Goal: Task Accomplishment & Management: Complete application form

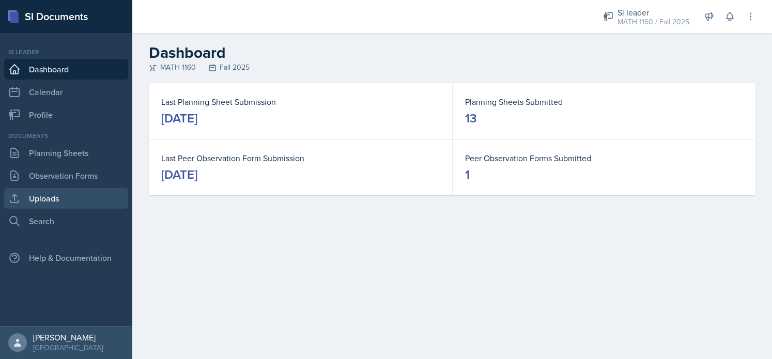
click at [57, 204] on link "Uploads" at bounding box center [66, 198] width 124 height 21
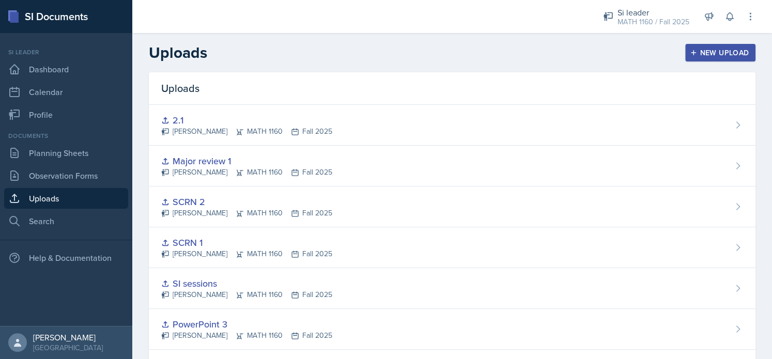
click at [690, 51] on icon "button" at bounding box center [693, 52] width 7 height 7
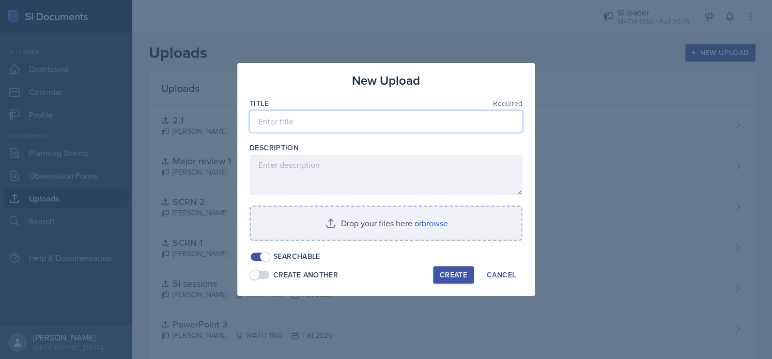
click at [327, 126] on input at bounding box center [385, 122] width 273 height 22
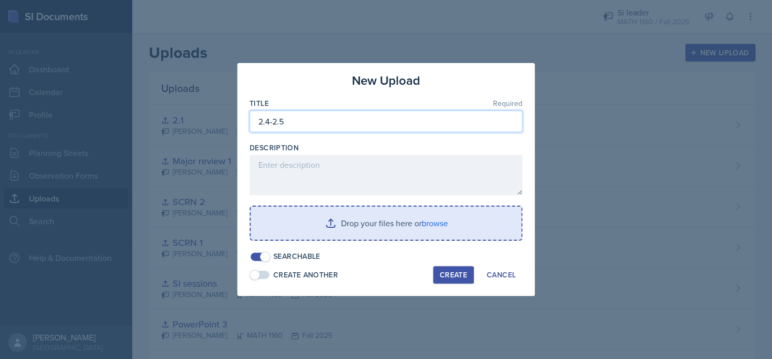
type input "2.4-2.5"
click at [368, 220] on input "file" at bounding box center [386, 223] width 271 height 33
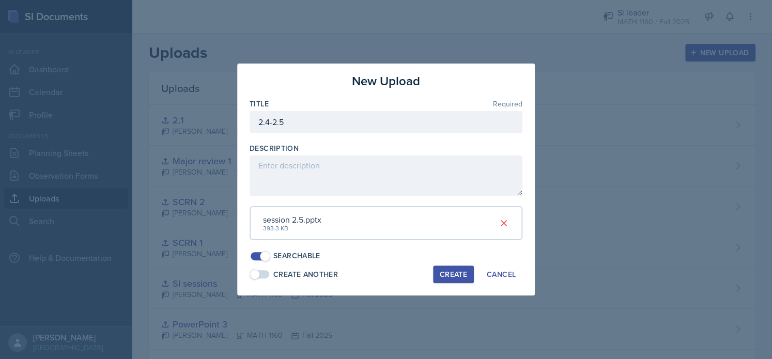
click at [448, 272] on div "Create" at bounding box center [453, 274] width 27 height 8
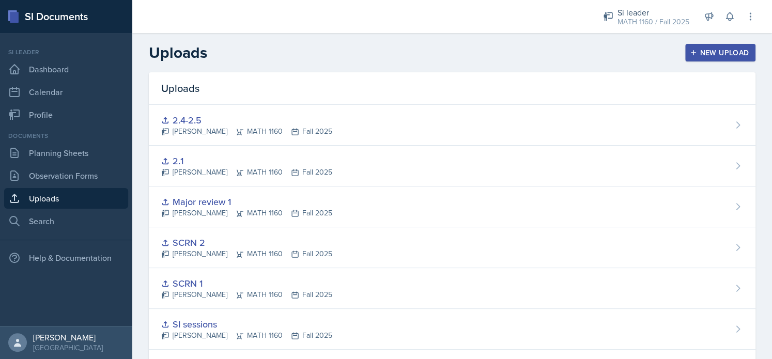
click at [692, 55] on div "New Upload" at bounding box center [720, 53] width 57 height 8
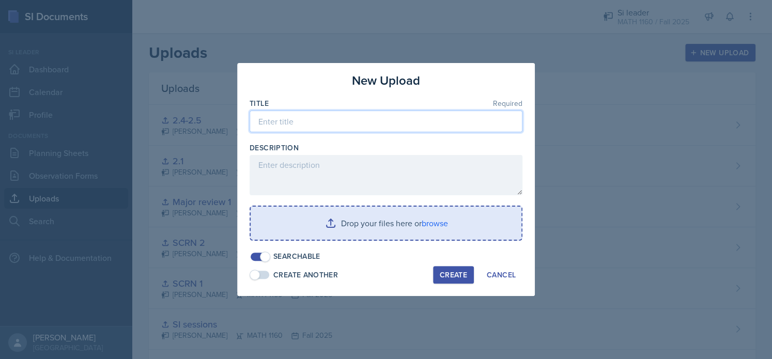
click at [273, 126] on input at bounding box center [385, 122] width 273 height 22
type input "2.5-2.6"
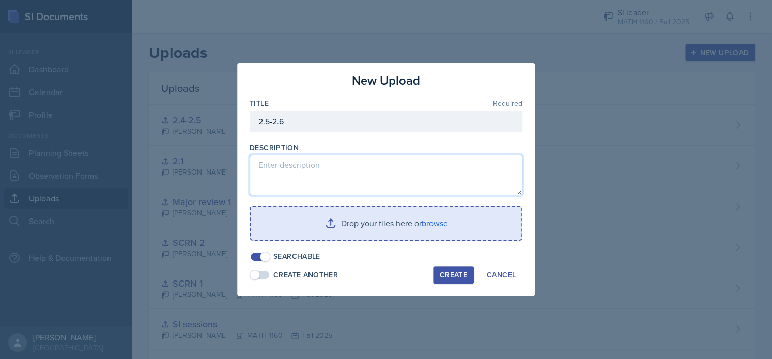
click at [306, 193] on textarea at bounding box center [385, 175] width 273 height 40
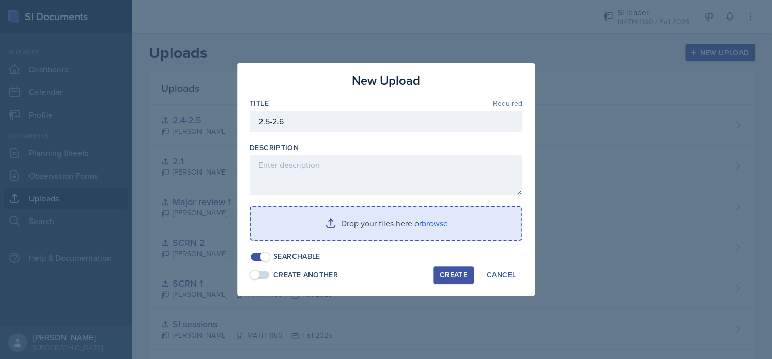
click at [334, 216] on input "file" at bounding box center [386, 223] width 271 height 33
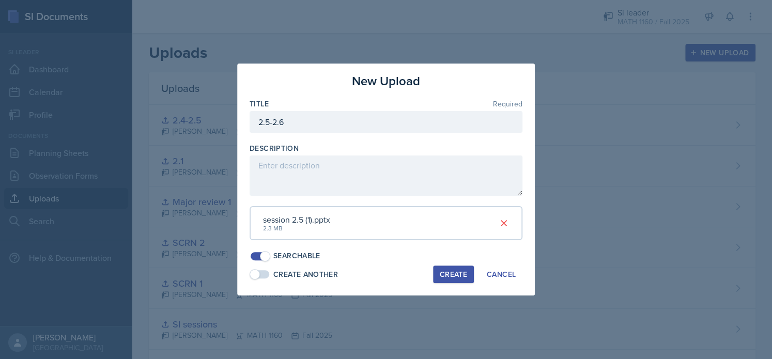
click at [454, 277] on div "Create" at bounding box center [453, 274] width 27 height 8
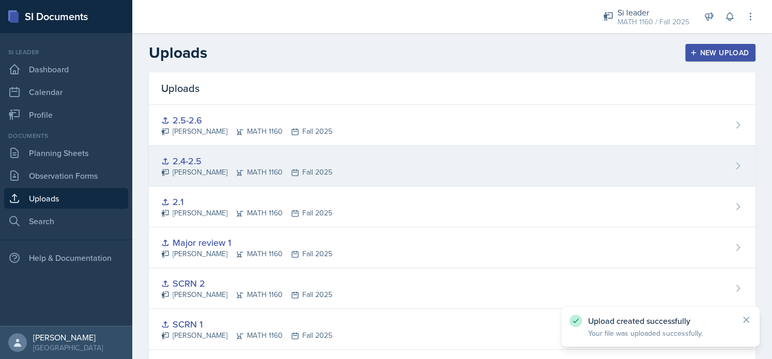
click at [233, 179] on div "2.4-2.5 Gvantsa Kiknavelidze MATH 1160 Fall 2025" at bounding box center [452, 166] width 606 height 41
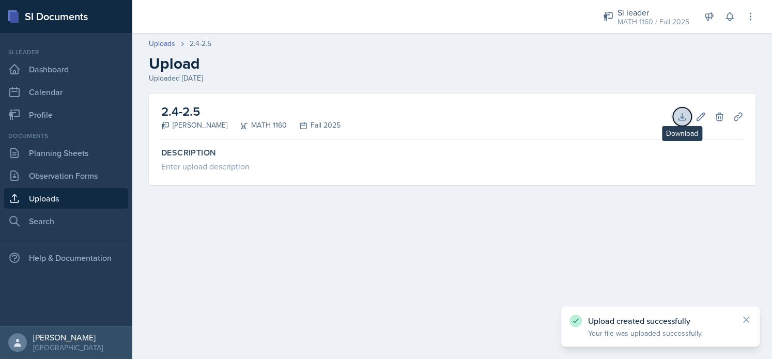
click at [684, 116] on icon at bounding box center [682, 117] width 10 height 10
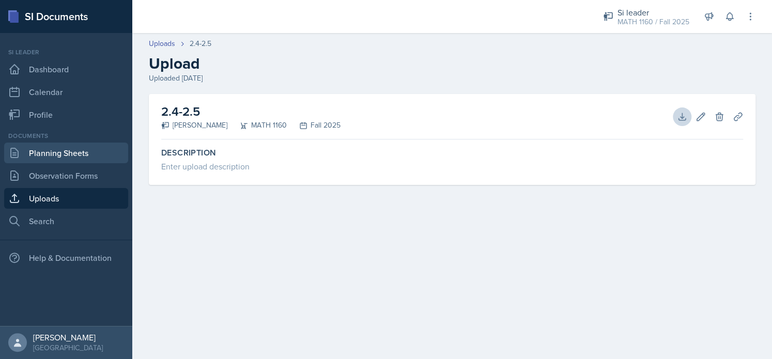
click at [69, 153] on link "Planning Sheets" at bounding box center [66, 153] width 124 height 21
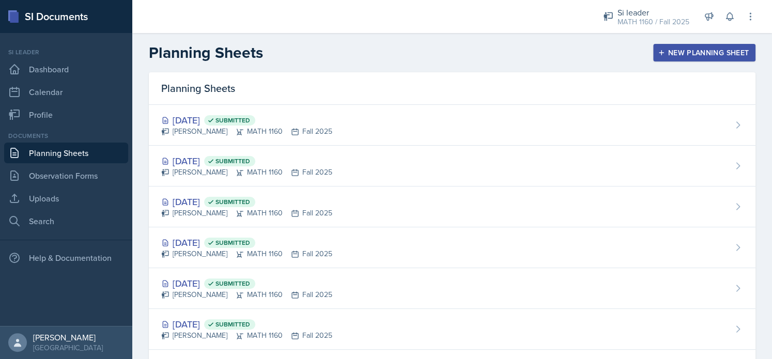
click at [673, 51] on div "New Planning Sheet" at bounding box center [704, 53] width 89 height 8
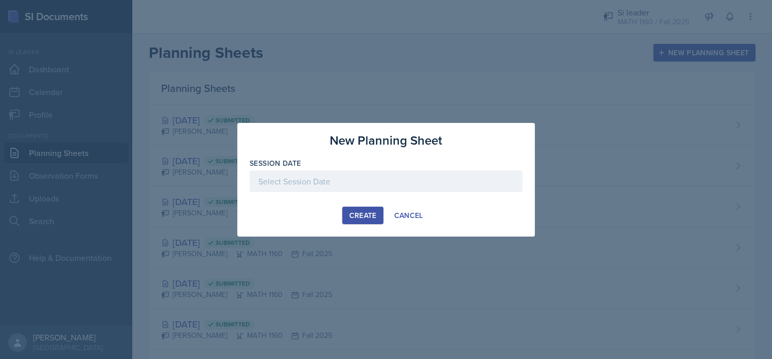
click at [314, 182] on div at bounding box center [385, 181] width 273 height 22
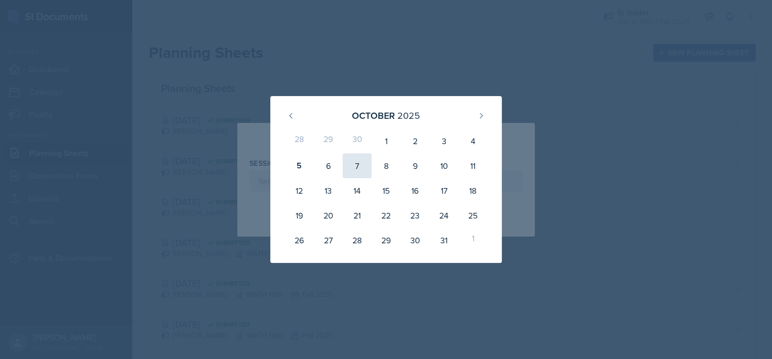
click at [354, 169] on div "7" at bounding box center [356, 165] width 29 height 25
type input "October 7th, 2025"
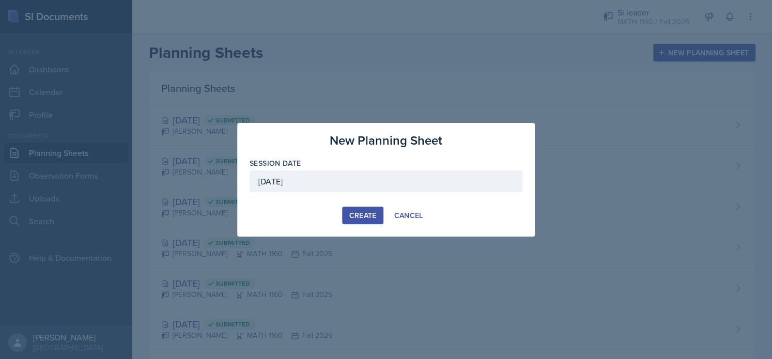
click at [361, 215] on div "Create" at bounding box center [362, 215] width 27 height 8
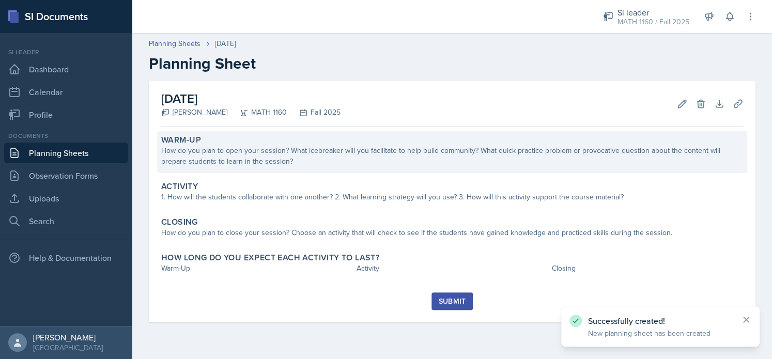
click at [275, 168] on div "Warm-Up How do you plan to open your session? What icebreaker will you facilita…" at bounding box center [452, 152] width 590 height 42
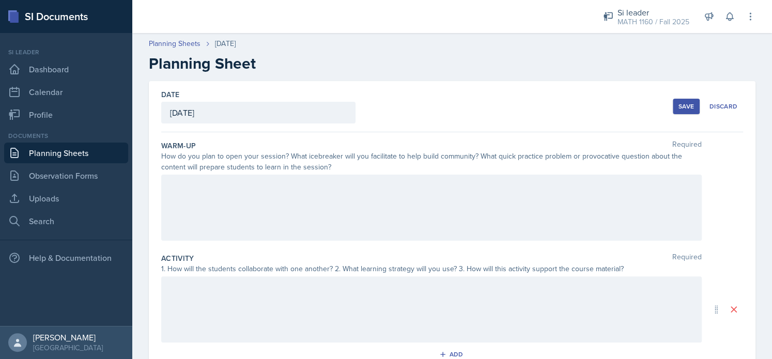
click at [182, 197] on div at bounding box center [431, 208] width 540 height 66
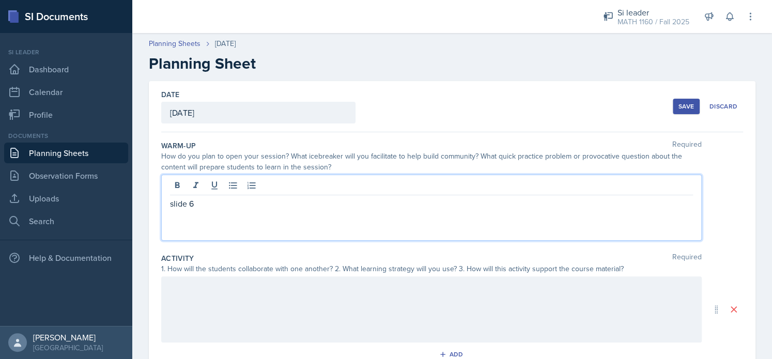
click at [170, 205] on p "slide 6" at bounding box center [431, 203] width 523 height 12
click at [370, 207] on p "For this session we are going over slides 6-15. slide 6" at bounding box center [431, 203] width 523 height 12
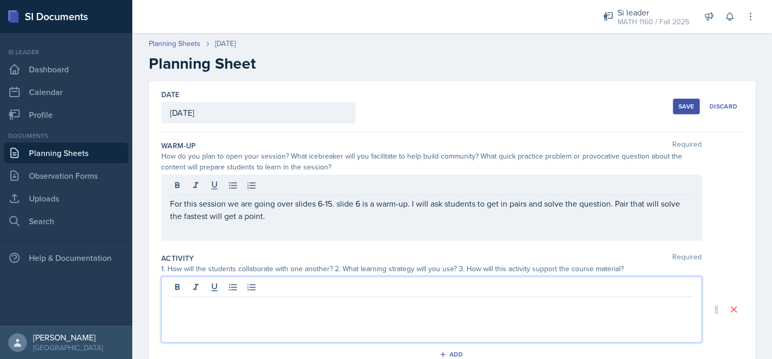
click at [340, 280] on div at bounding box center [431, 309] width 540 height 66
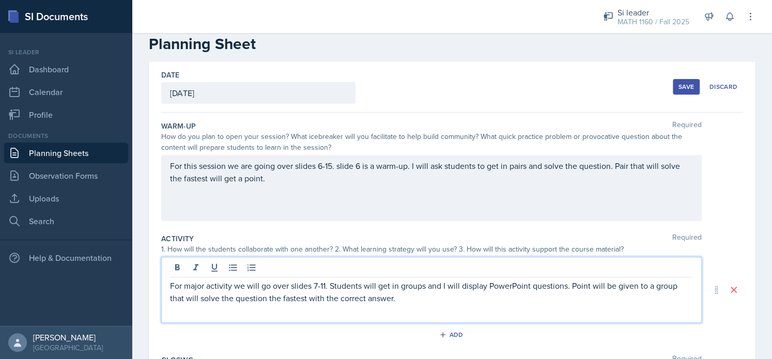
scroll to position [21, 0]
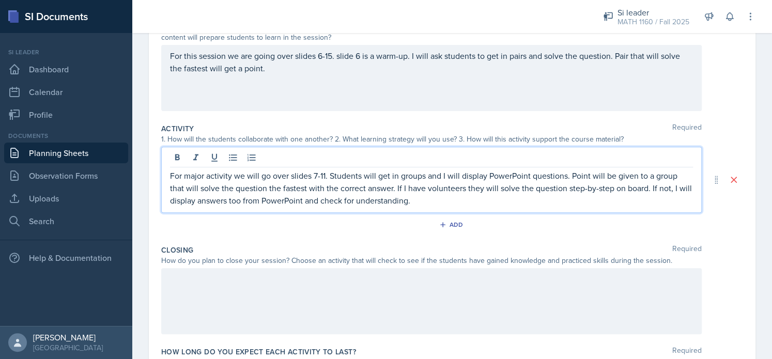
click at [310, 322] on div at bounding box center [431, 301] width 540 height 66
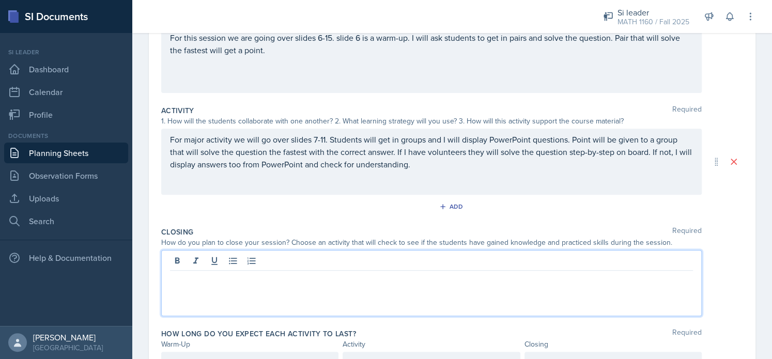
scroll to position [173, 0]
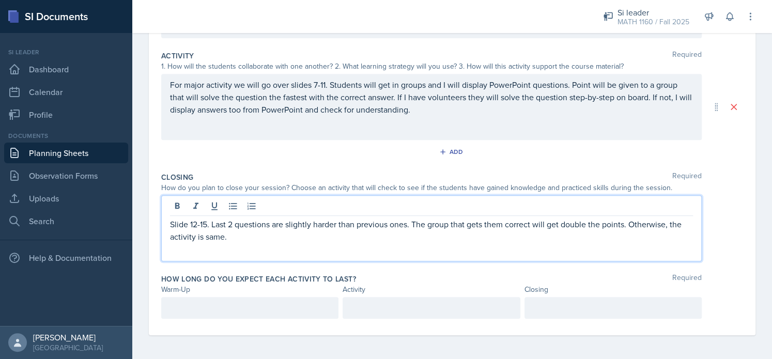
click at [285, 303] on p at bounding box center [250, 308] width 160 height 12
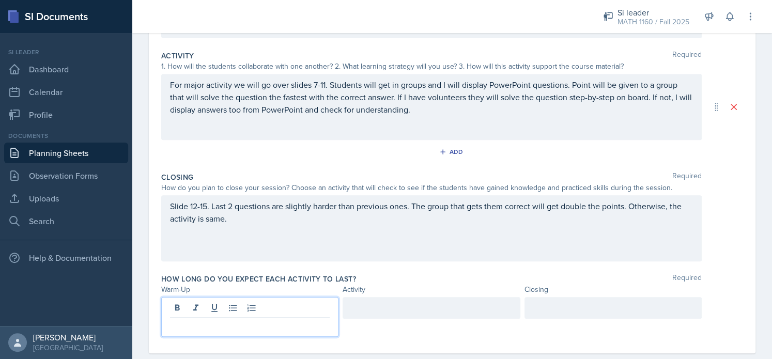
scroll to position [221, 0]
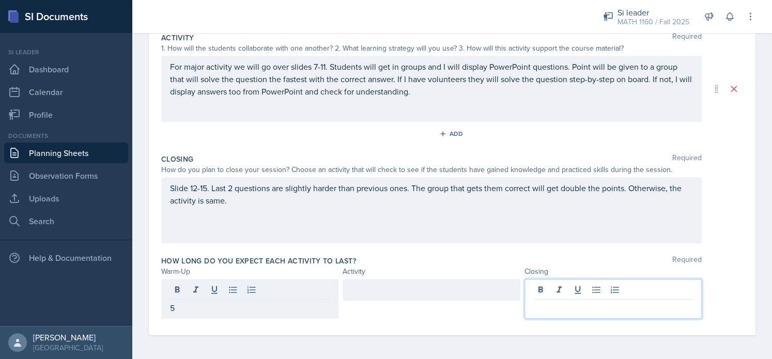
click at [537, 289] on div at bounding box center [612, 299] width 177 height 40
click at [451, 290] on div at bounding box center [430, 290] width 177 height 22
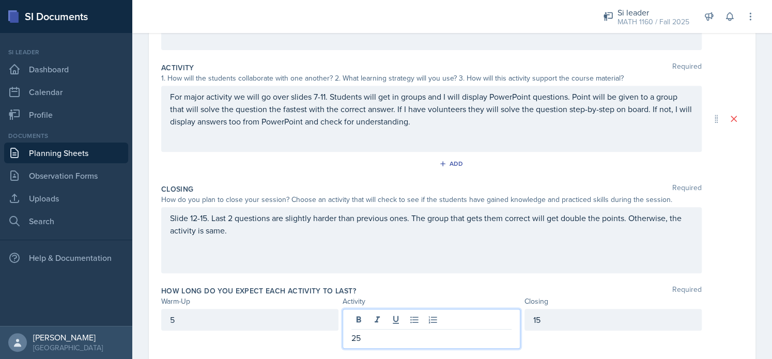
scroll to position [191, 0]
click at [188, 322] on p "5" at bounding box center [250, 319] width 160 height 12
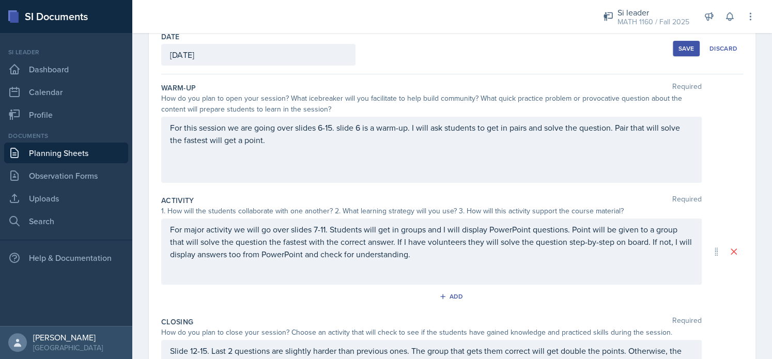
scroll to position [57, 0]
click at [678, 54] on button "Save" at bounding box center [686, 49] width 27 height 15
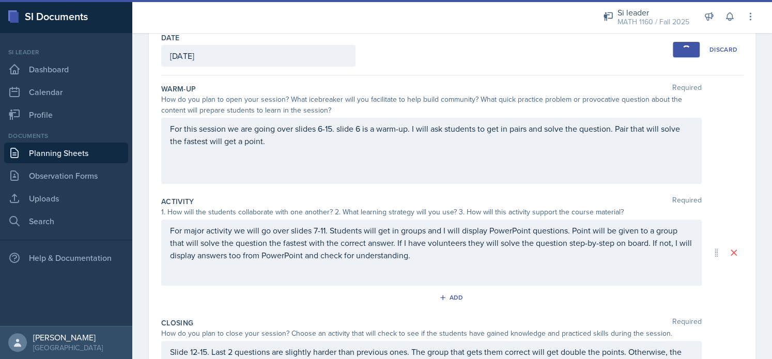
scroll to position [60, 0]
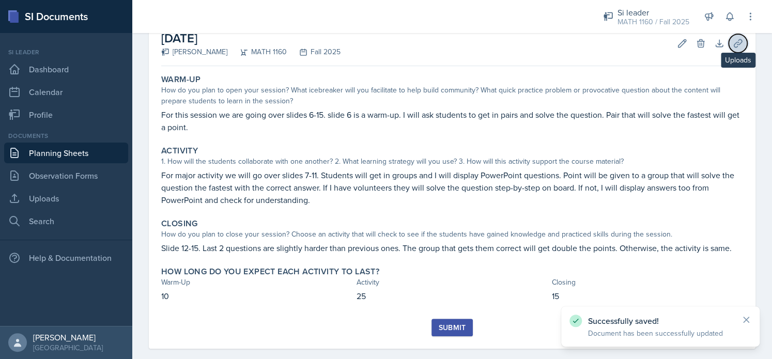
click at [732, 39] on icon at bounding box center [737, 43] width 10 height 10
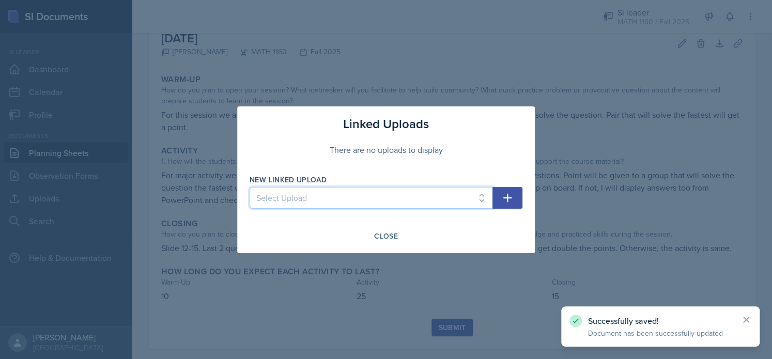
click at [412, 204] on select "Select Upload session 1 PowerPoint Practice problems part 1 Practice problems p…" at bounding box center [370, 198] width 243 height 22
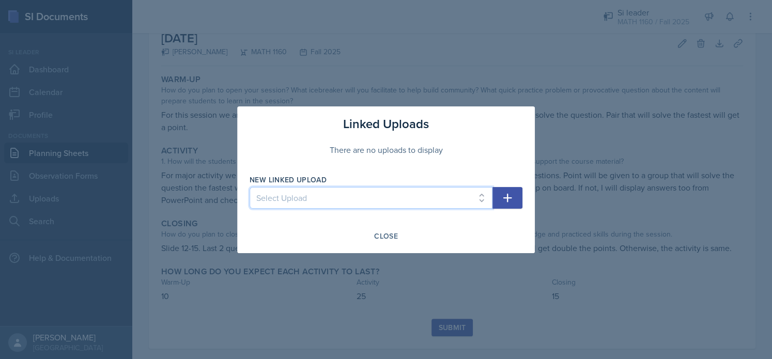
select select "48265bd9-8a21-4a37-a3d9-409e122b09f9"
click at [249, 187] on select "Select Upload session 1 PowerPoint Practice problems part 1 Practice problems p…" at bounding box center [370, 198] width 243 height 22
click at [515, 200] on button "button" at bounding box center [507, 198] width 30 height 22
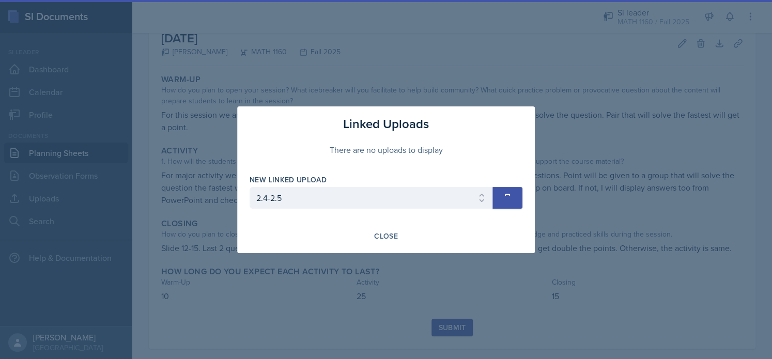
select select
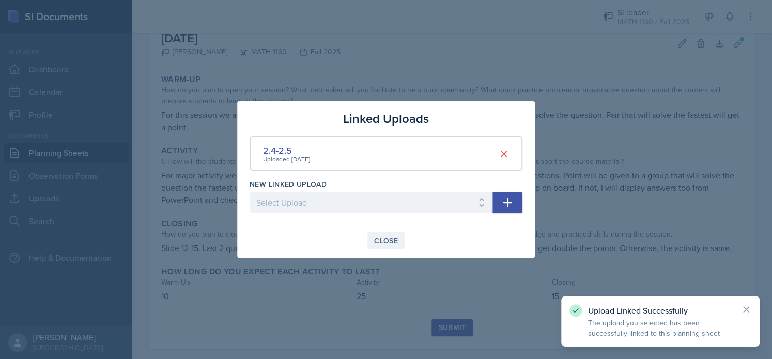
click at [386, 241] on div "Close" at bounding box center [386, 241] width 24 height 8
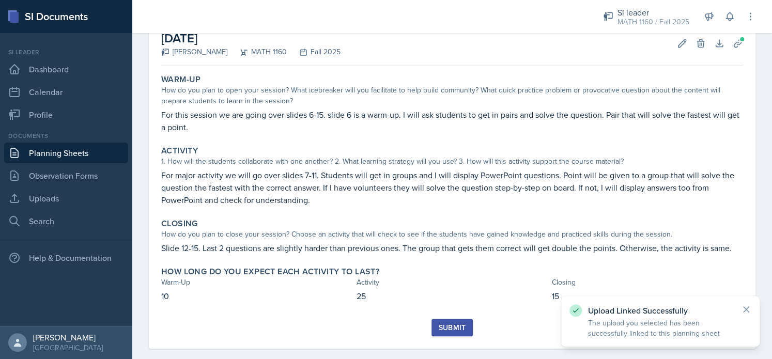
click at [450, 328] on div "Submit" at bounding box center [451, 327] width 27 height 8
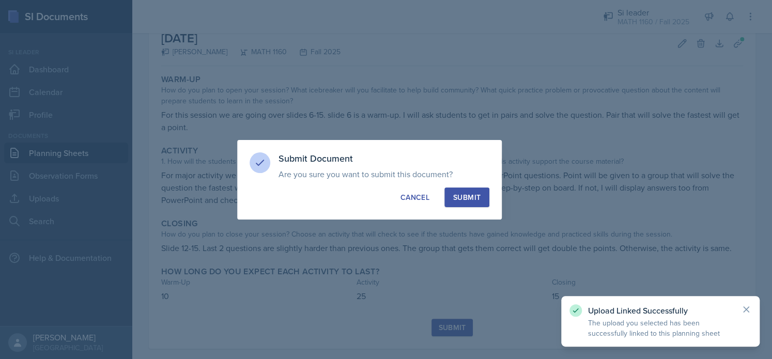
click at [461, 197] on div "Submit" at bounding box center [466, 197] width 27 height 10
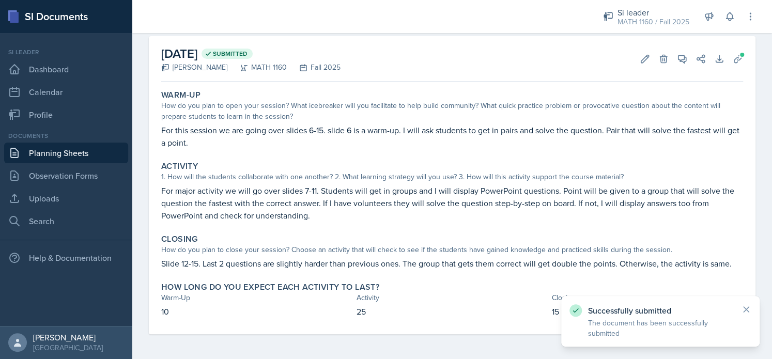
scroll to position [44, 0]
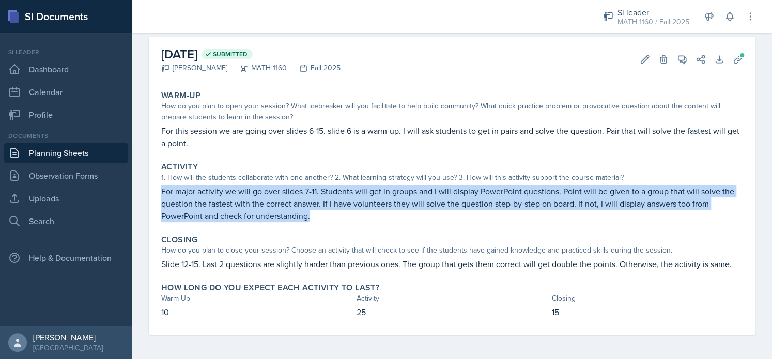
drag, startPoint x: 312, startPoint y: 216, endPoint x: 156, endPoint y: 188, distance: 159.0
click at [156, 188] on div "October 7th, 2025 Submitted Gvantsa Kiknavelidze MATH 1160 Fall 2025 Edit Delet…" at bounding box center [452, 186] width 606 height 298
copy p "For major activity we will go over slides 7-11. Students will get in groups and…"
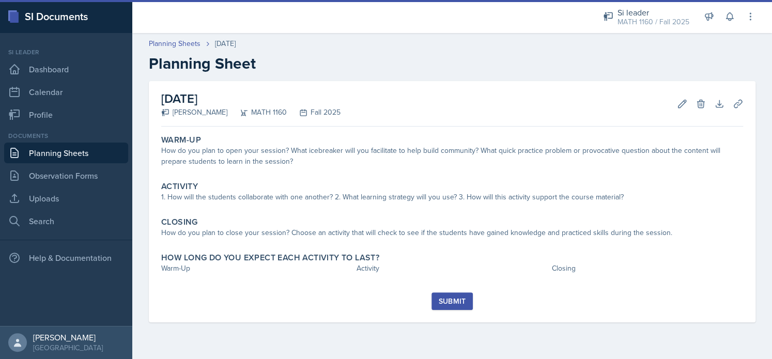
click at [42, 150] on link "Planning Sheets" at bounding box center [66, 153] width 124 height 21
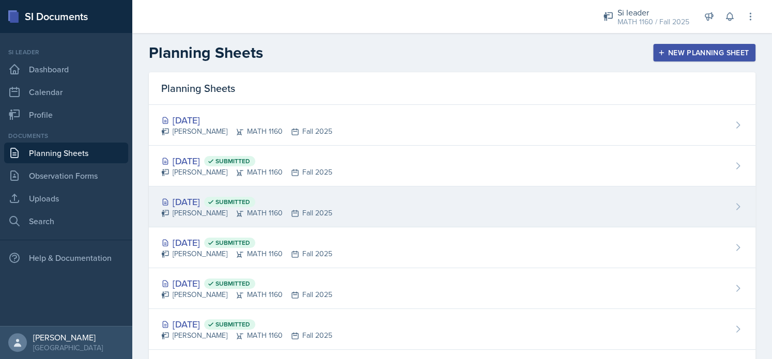
click at [213, 211] on div "Gvantsa Kiknavelidze MATH 1160 Fall 2025" at bounding box center [246, 213] width 171 height 11
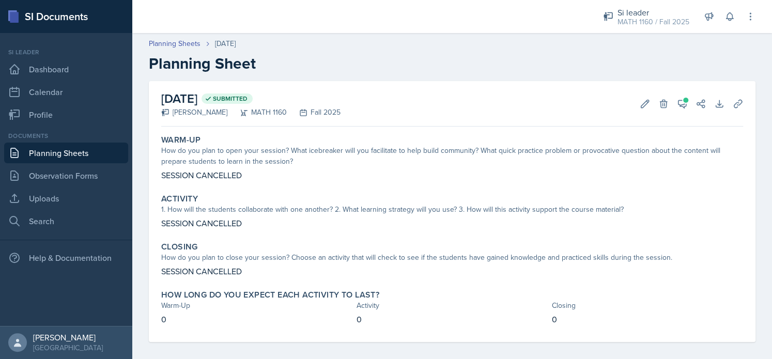
click at [77, 161] on link "Planning Sheets" at bounding box center [66, 153] width 124 height 21
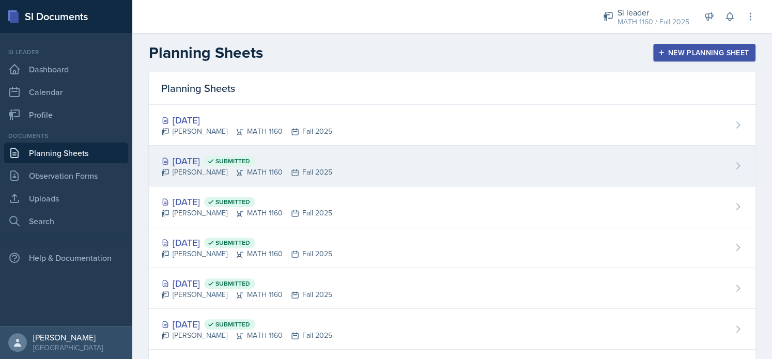
click at [176, 168] on div "Gvantsa Kiknavelidze MATH 1160 Fall 2025" at bounding box center [246, 172] width 171 height 11
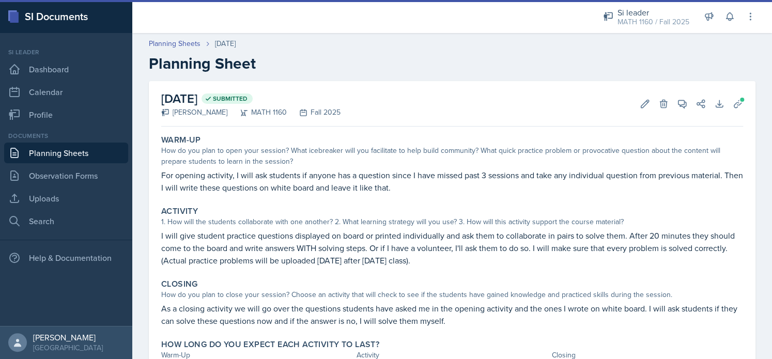
click at [182, 185] on p "For opening activity, I will ask students if anyone has a question since I have…" at bounding box center [452, 181] width 582 height 25
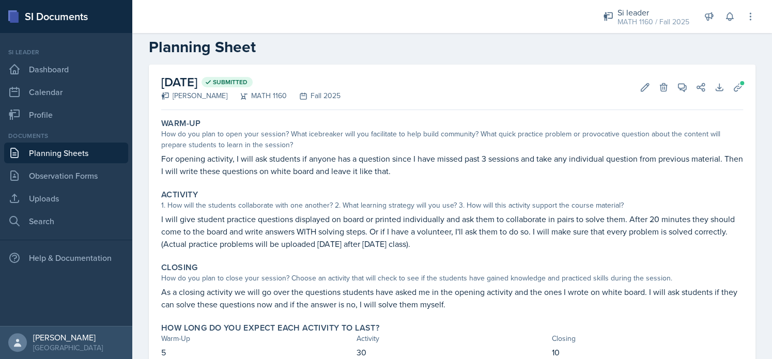
scroll to position [17, 0]
click at [48, 190] on link "Uploads" at bounding box center [66, 198] width 124 height 21
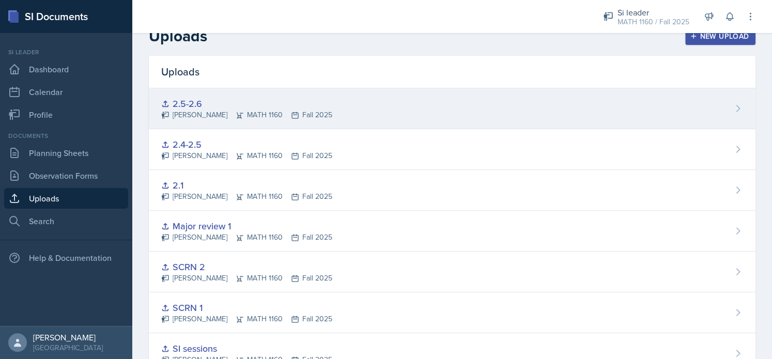
click at [300, 111] on div "Gvantsa Kiknavelidze MATH 1160 Fall 2025" at bounding box center [246, 115] width 171 height 11
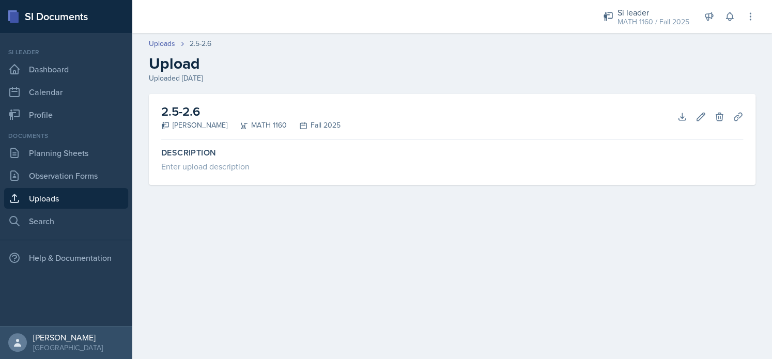
click at [669, 110] on div "2.5-2.6 Gvantsa Kiknavelidze MATH 1160 Fall 2025 Download Edit Delete Planning …" at bounding box center [452, 116] width 582 height 45
click at [674, 114] on button "Download" at bounding box center [682, 116] width 19 height 19
click at [61, 149] on link "Planning Sheets" at bounding box center [66, 153] width 124 height 21
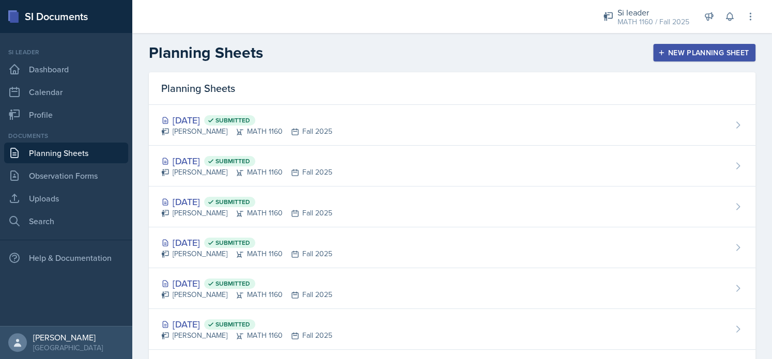
click at [678, 45] on button "New Planning Sheet" at bounding box center [704, 53] width 102 height 18
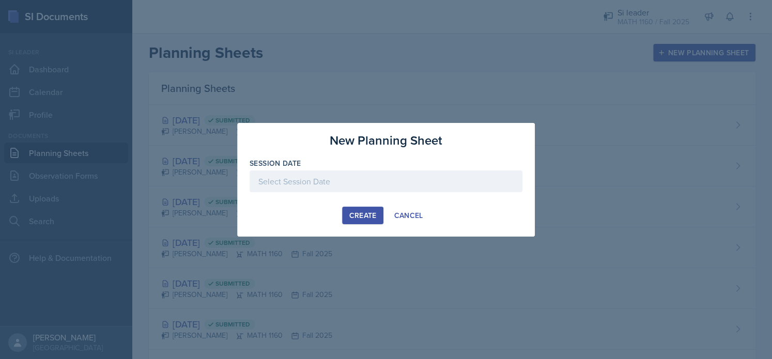
click at [380, 190] on div at bounding box center [385, 181] width 273 height 22
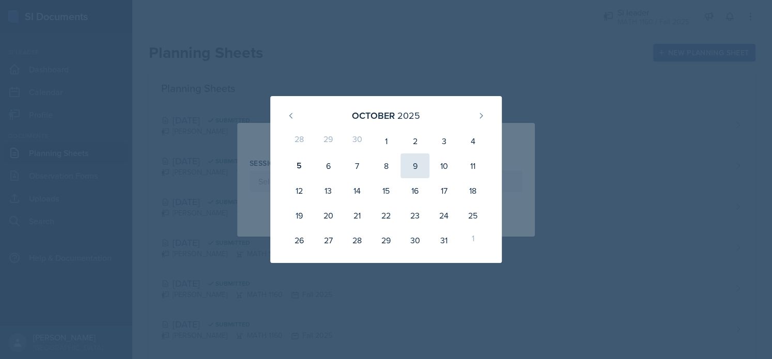
click at [415, 169] on div "9" at bounding box center [414, 165] width 29 height 25
type input "[DATE]"
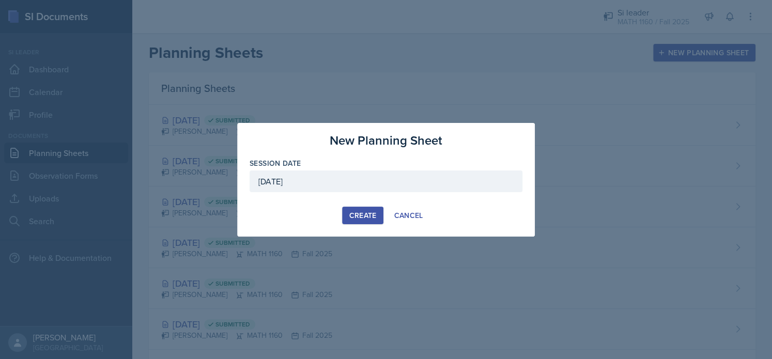
click at [359, 211] on div "Create" at bounding box center [362, 215] width 27 height 8
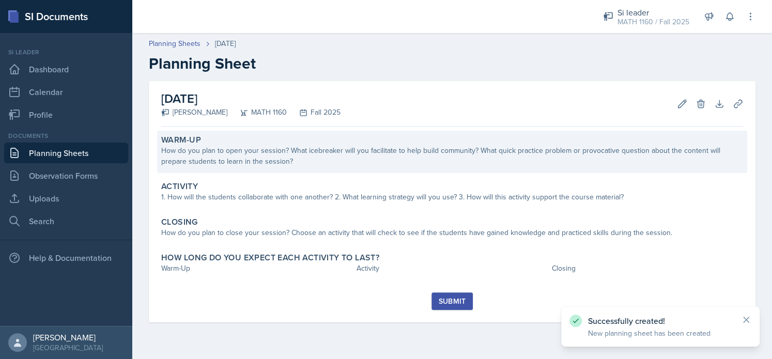
click at [289, 167] on div "Warm-Up How do you plan to open your session? What icebreaker will you facilita…" at bounding box center [452, 152] width 590 height 42
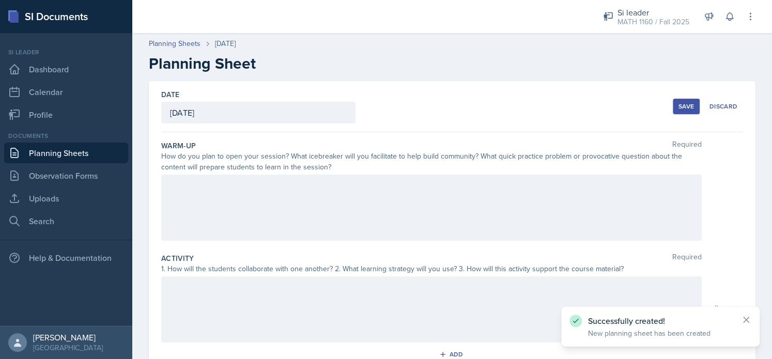
click at [251, 196] on div at bounding box center [431, 208] width 540 height 66
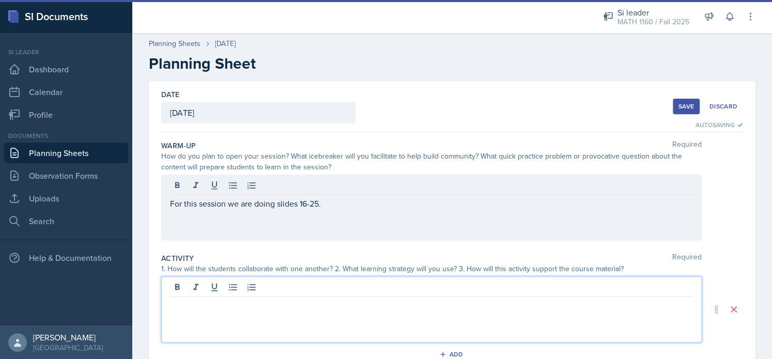
click at [205, 289] on div at bounding box center [431, 309] width 540 height 66
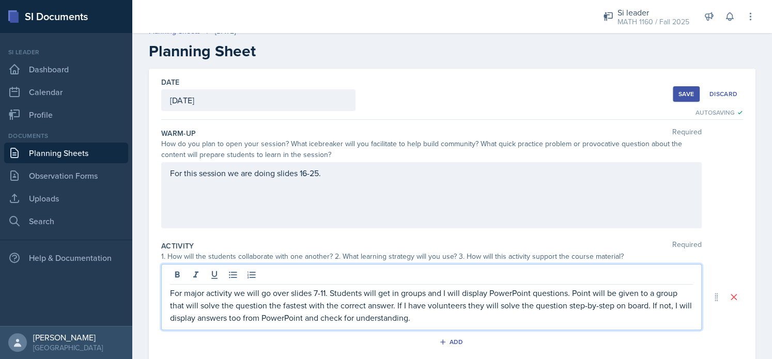
scroll to position [12, 0]
click at [337, 168] on div "For this session we are doing slides 16-25." at bounding box center [431, 195] width 540 height 66
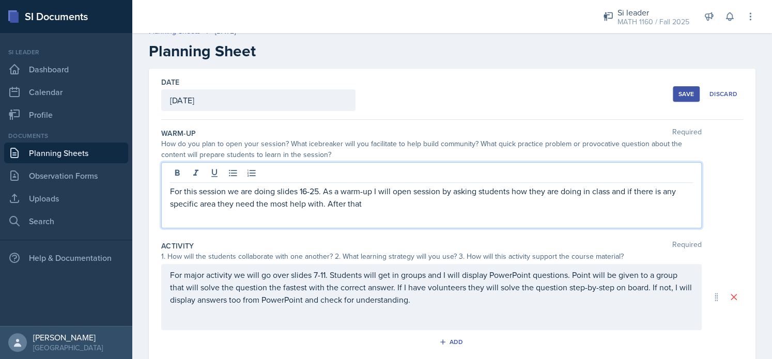
click at [325, 274] on div "For major activity we will go over slides 7-11. Students will get in groups and…" at bounding box center [431, 297] width 540 height 66
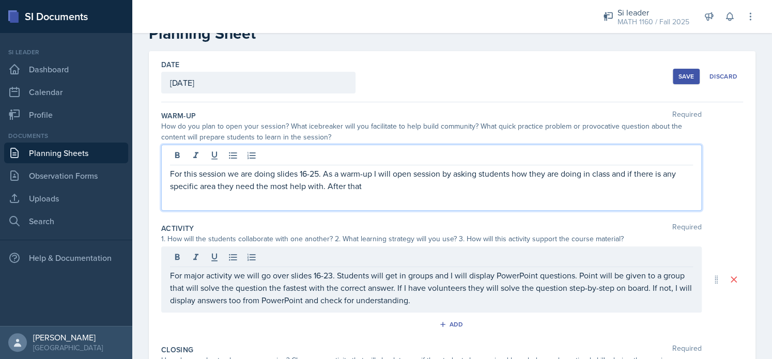
scroll to position [48, 0]
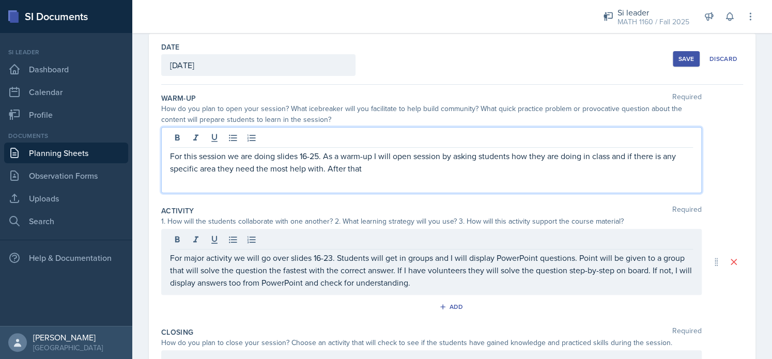
click at [370, 169] on p "For this session we are doing slides 16-25. As a warm-up I will open session by…" at bounding box center [431, 162] width 523 height 25
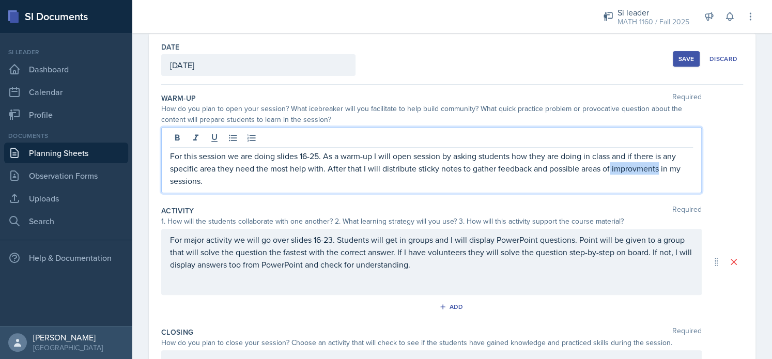
drag, startPoint x: 658, startPoint y: 165, endPoint x: 609, endPoint y: 166, distance: 48.0
click at [609, 166] on p "For this session we are doing slides 16-25. As a warm-up I will open session by…" at bounding box center [431, 168] width 523 height 37
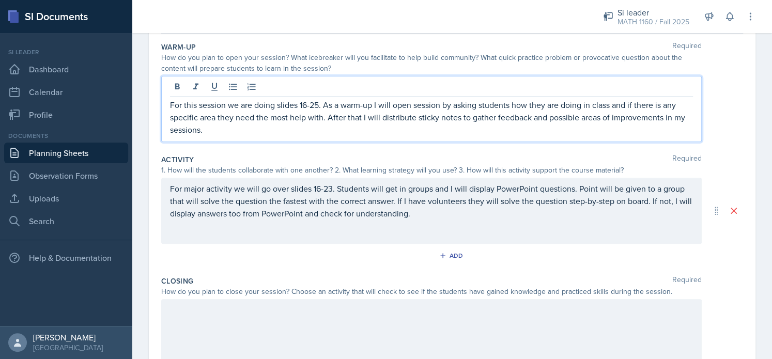
scroll to position [105, 0]
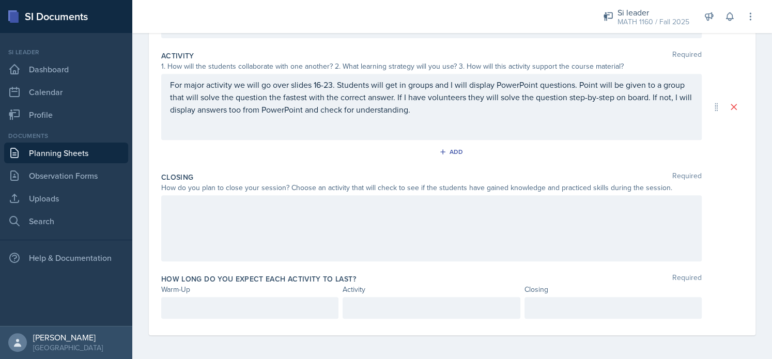
click at [234, 316] on div at bounding box center [249, 308] width 177 height 22
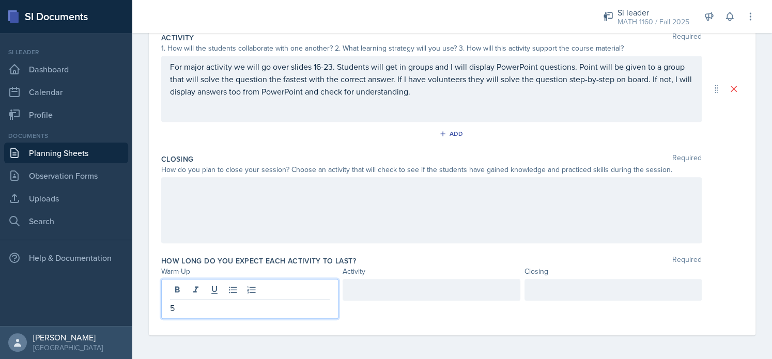
click at [350, 291] on div at bounding box center [430, 290] width 177 height 22
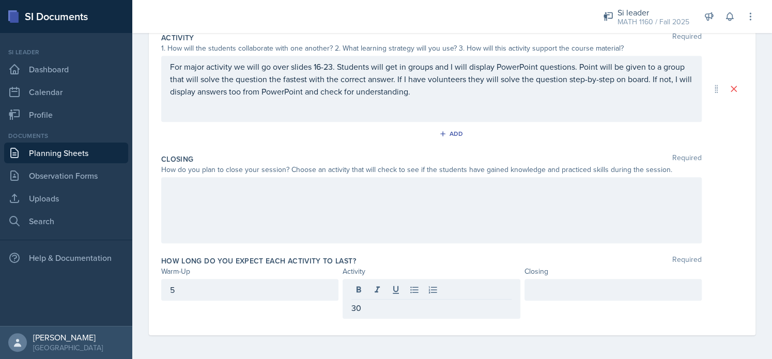
click at [524, 283] on div at bounding box center [612, 290] width 177 height 22
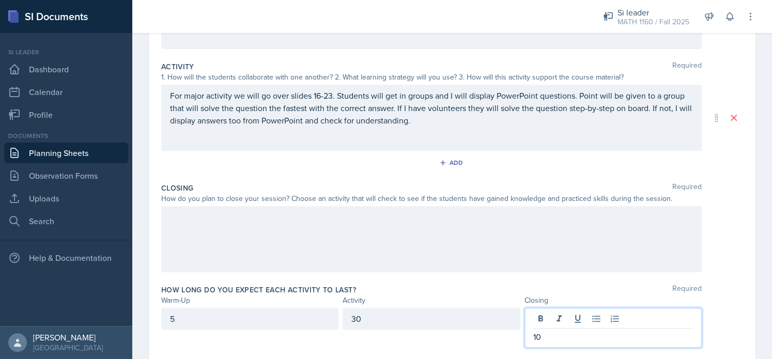
click at [384, 238] on div at bounding box center [431, 239] width 540 height 66
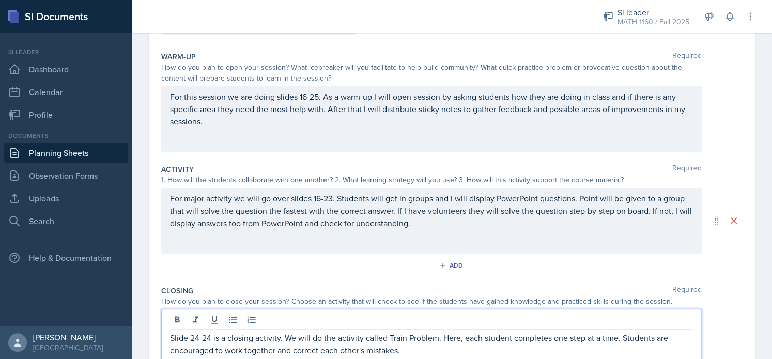
scroll to position [0, 0]
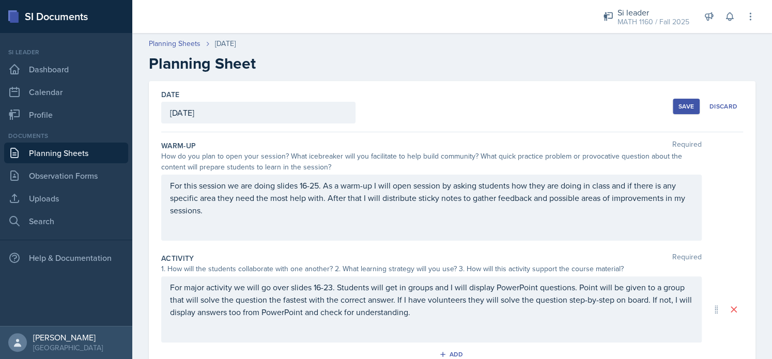
click at [682, 110] on div "Save" at bounding box center [685, 106] width 15 height 8
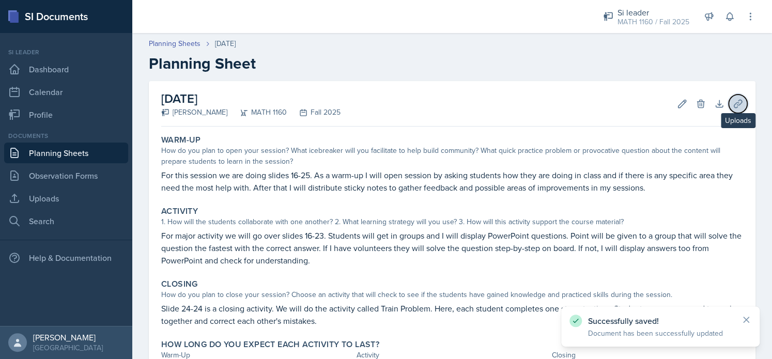
click at [732, 101] on icon at bounding box center [737, 104] width 10 height 10
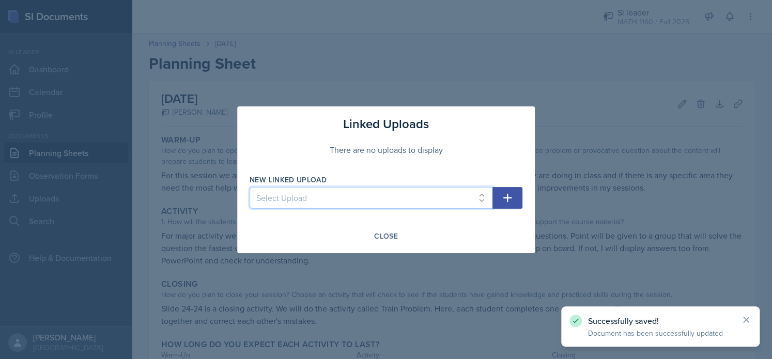
click at [361, 201] on select "Select Upload session 1 PowerPoint Practice problems part 1 Practice problems p…" at bounding box center [370, 198] width 243 height 22
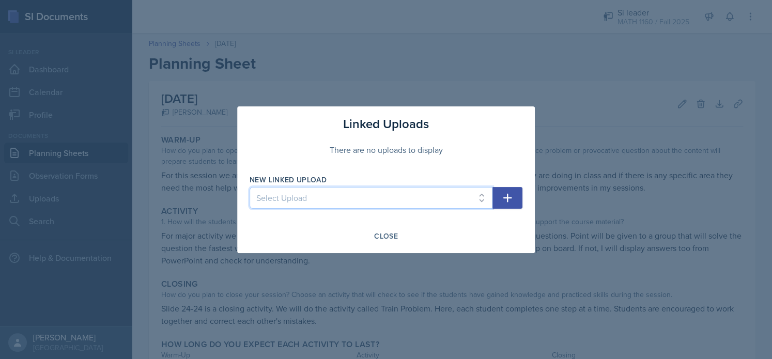
select select "3be0d4f1-c2ea-4797-98c2-534027817865"
click at [249, 187] on select "Select Upload session 1 PowerPoint Practice problems part 1 Practice problems p…" at bounding box center [370, 198] width 243 height 22
click at [506, 192] on icon "button" at bounding box center [507, 198] width 12 height 12
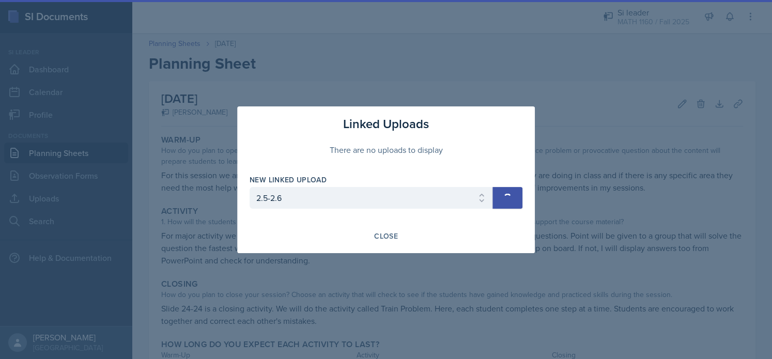
select select
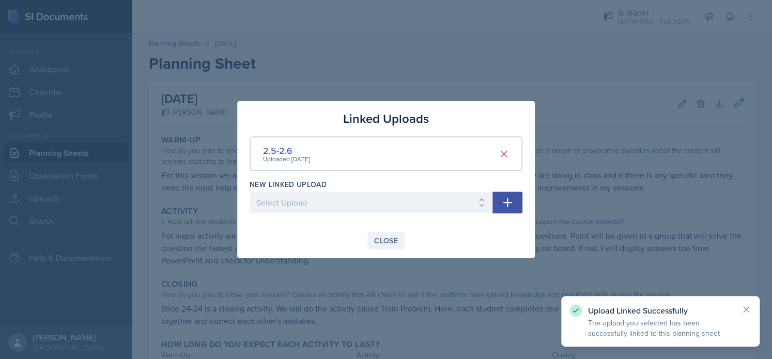
click at [377, 243] on div "Close" at bounding box center [386, 241] width 24 height 8
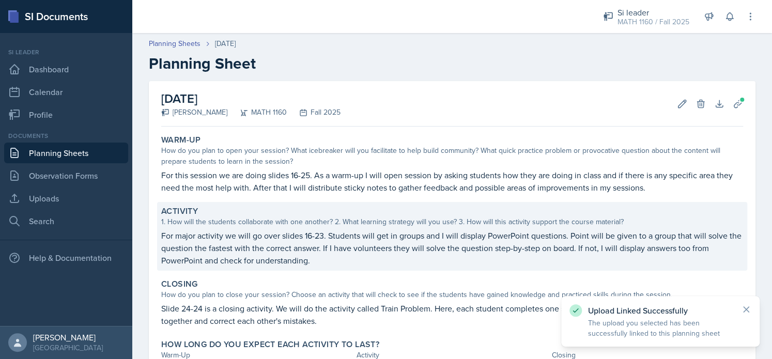
scroll to position [87, 0]
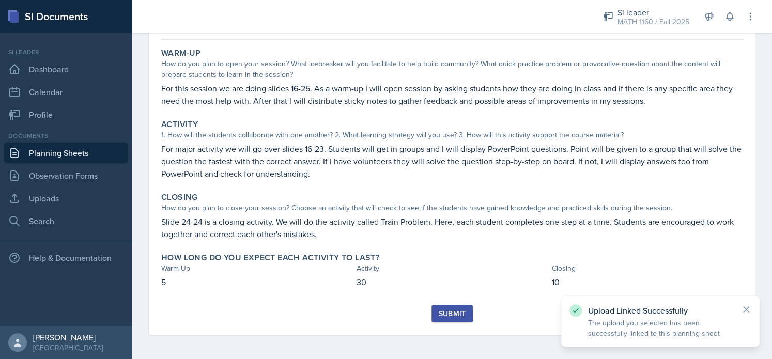
click at [454, 313] on div "Submit" at bounding box center [451, 313] width 27 height 8
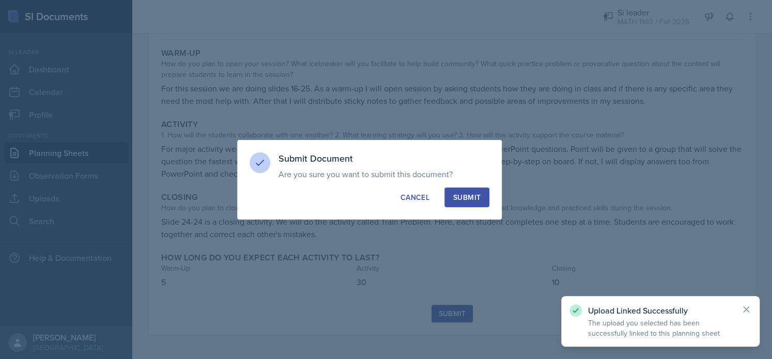
click at [461, 198] on div "Submit" at bounding box center [466, 197] width 27 height 10
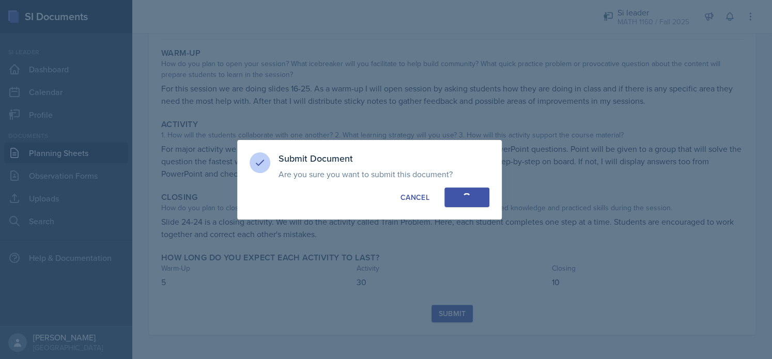
scroll to position [57, 0]
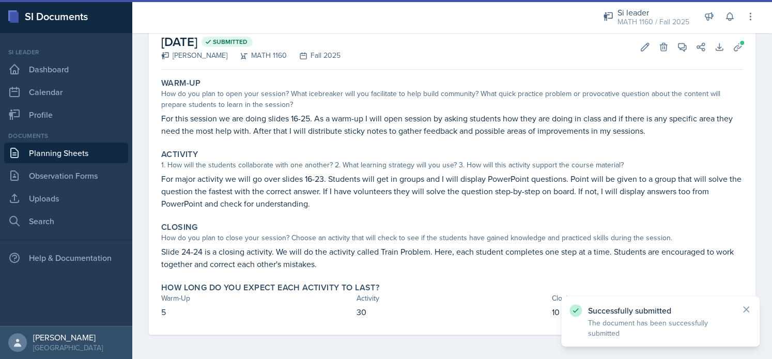
click at [66, 150] on link "Planning Sheets" at bounding box center [66, 153] width 124 height 21
